Goal: Find specific page/section: Find specific page/section

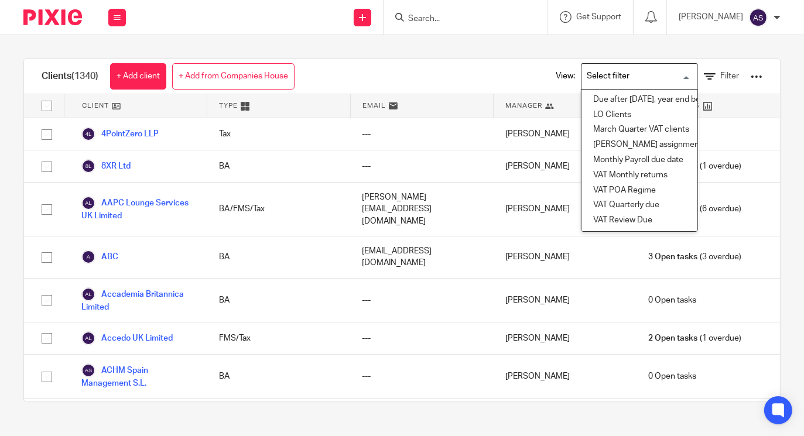
click at [666, 75] on input "Search for option" at bounding box center [637, 76] width 108 height 20
click at [595, 218] on li "VAT Review Due" at bounding box center [639, 220] width 116 height 15
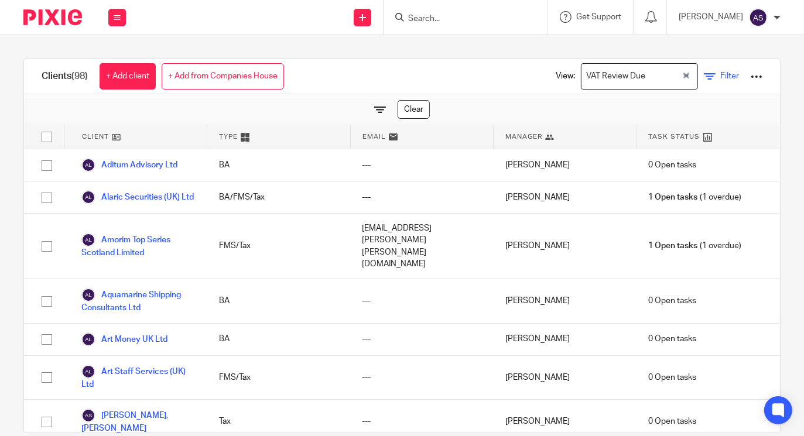
click at [704, 75] on icon at bounding box center [710, 77] width 12 height 12
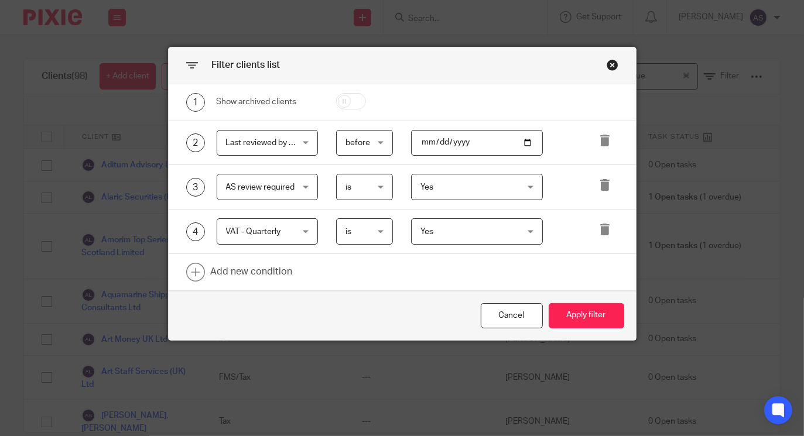
click at [522, 143] on input "[DATE]" at bounding box center [477, 143] width 132 height 26
type input "[DATE]"
click at [564, 309] on button "Apply filter" at bounding box center [587, 315] width 76 height 25
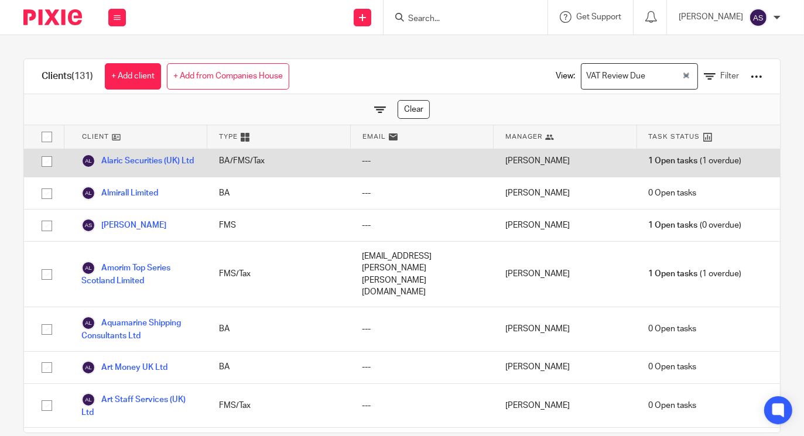
scroll to position [24, 0]
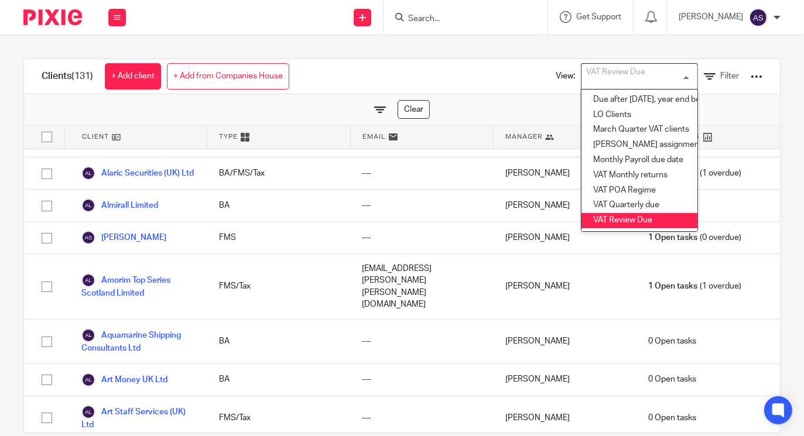
click at [667, 77] on div "VAT Review Due Loading..." at bounding box center [639, 76] width 117 height 26
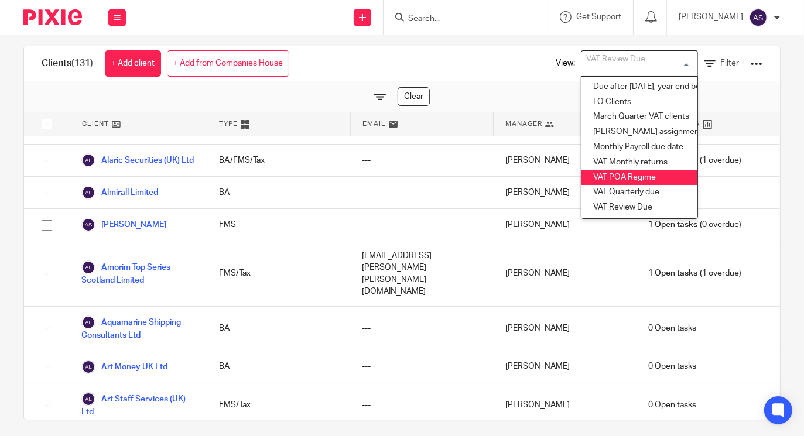
scroll to position [20, 0]
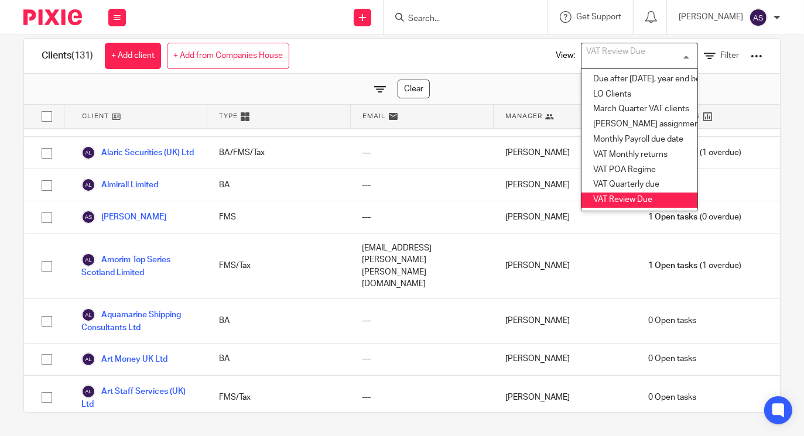
click at [593, 196] on li "VAT Review Due" at bounding box center [639, 200] width 116 height 15
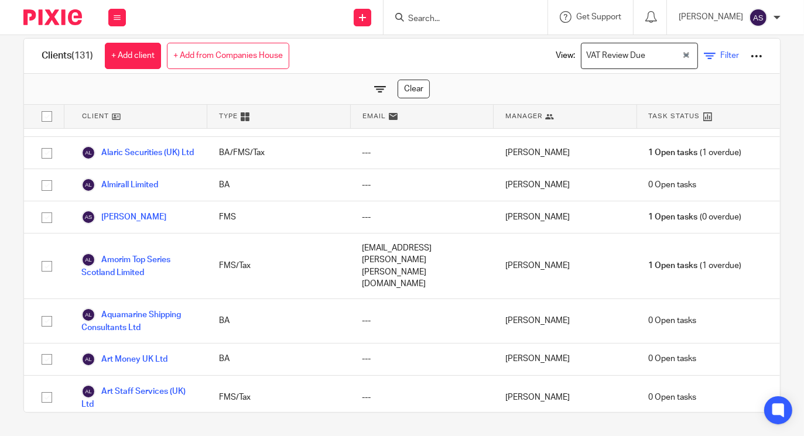
click at [704, 53] on icon at bounding box center [710, 56] width 12 height 12
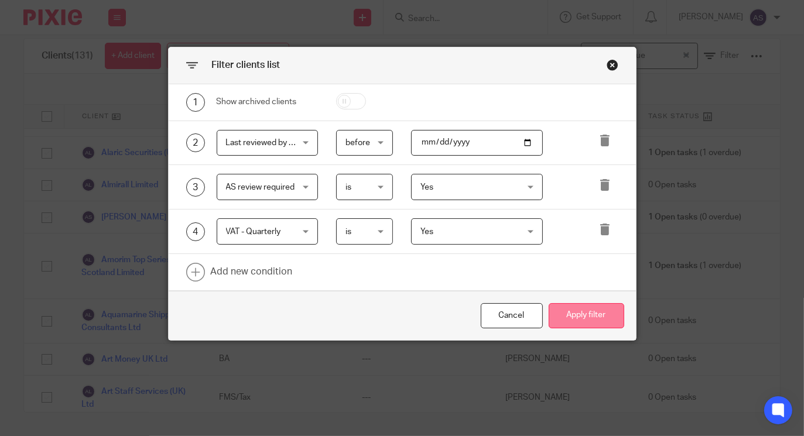
click at [570, 317] on button "Apply filter" at bounding box center [587, 315] width 76 height 25
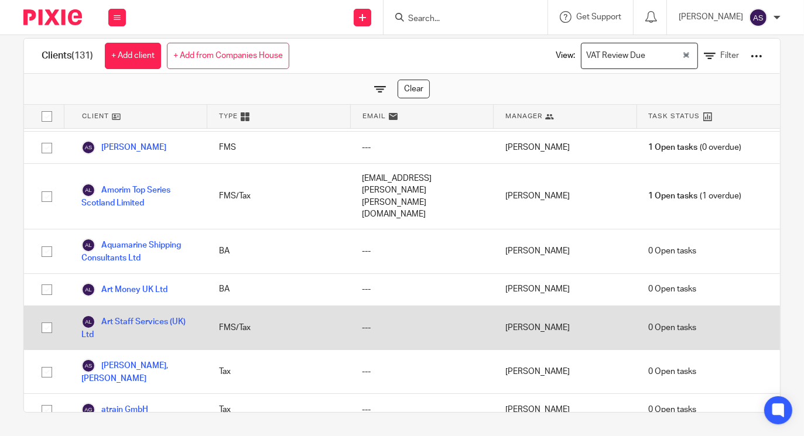
scroll to position [0, 0]
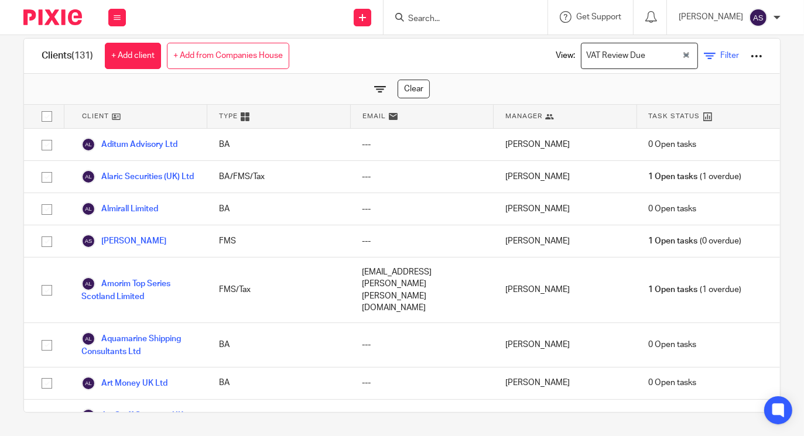
click at [704, 54] on icon at bounding box center [710, 56] width 12 height 12
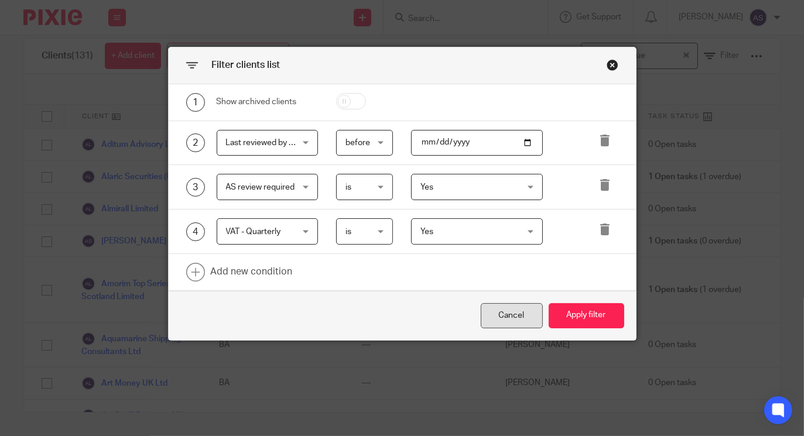
click at [516, 315] on div "Cancel" at bounding box center [512, 315] width 62 height 25
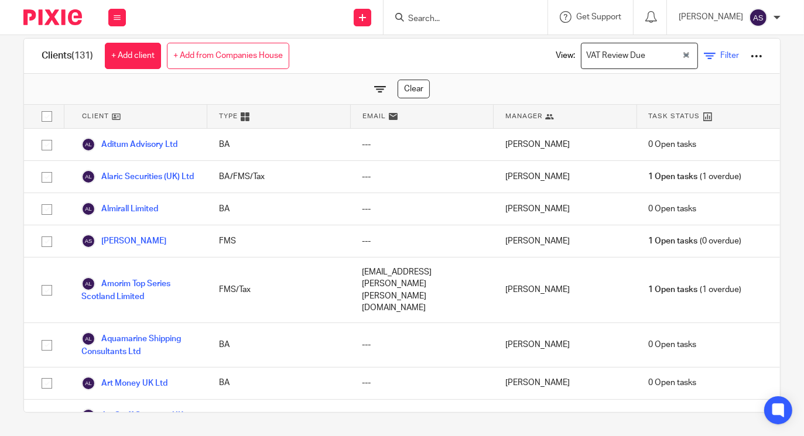
click at [704, 50] on icon at bounding box center [710, 56] width 12 height 12
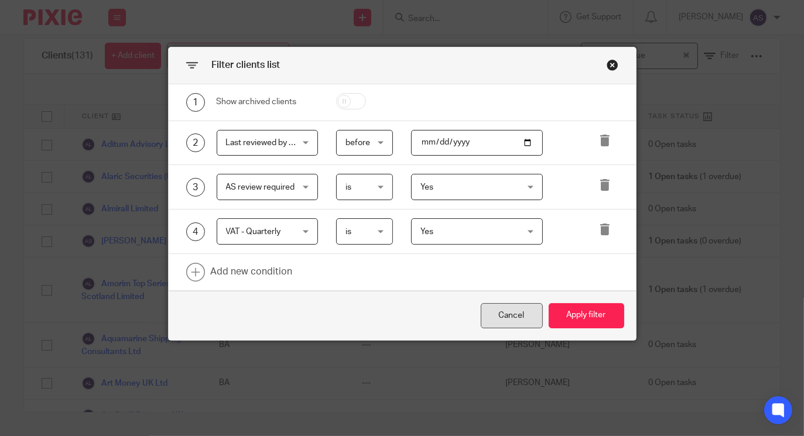
click at [509, 320] on div "Cancel" at bounding box center [512, 315] width 62 height 25
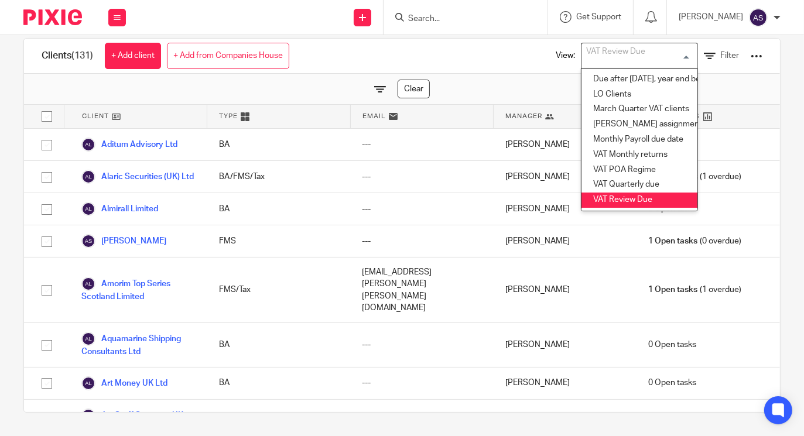
click at [665, 54] on div "VAT Review Due Loading..." at bounding box center [639, 56] width 117 height 26
click at [600, 196] on li "VAT Review Due" at bounding box center [639, 200] width 116 height 15
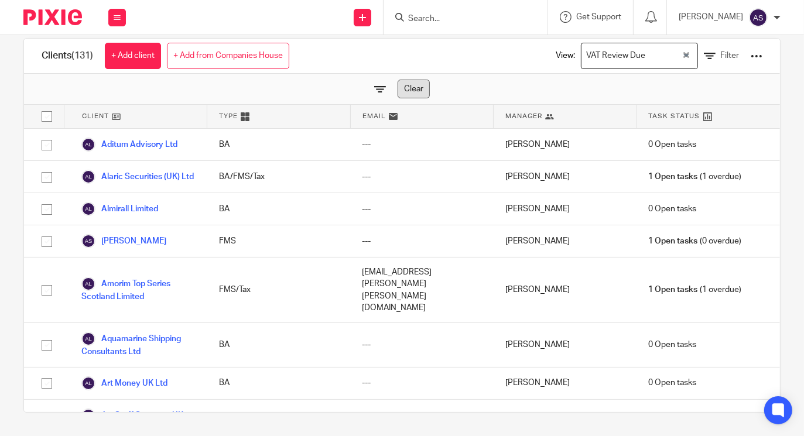
click at [402, 91] on link "Clear" at bounding box center [414, 89] width 32 height 19
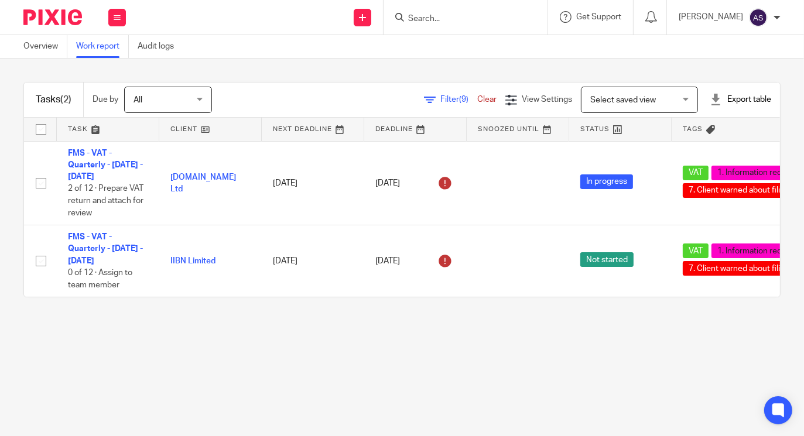
click at [440, 98] on span "Filter (9)" at bounding box center [458, 99] width 37 height 8
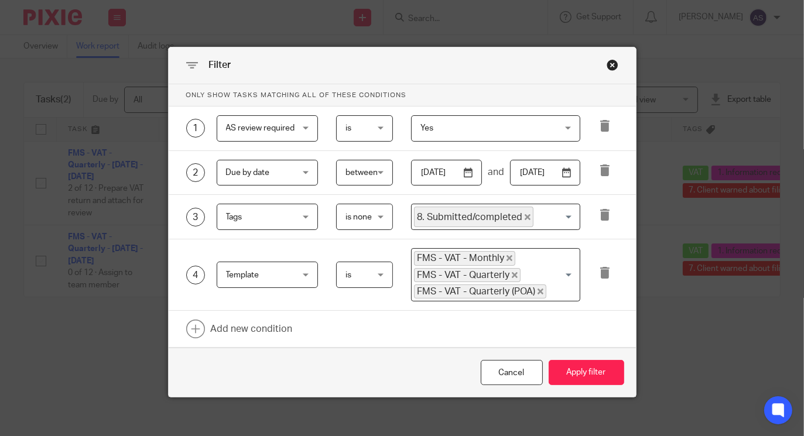
click at [607, 66] on div "Close this dialog window" at bounding box center [613, 65] width 12 height 12
